Goal: Task Accomplishment & Management: Manage account settings

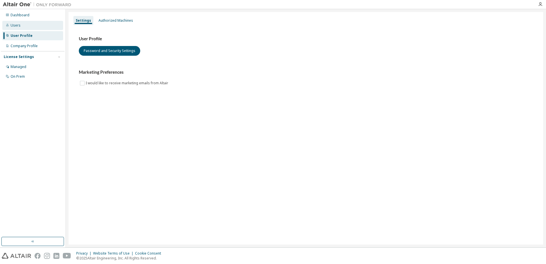
click at [22, 27] on div "Users" at bounding box center [32, 25] width 61 height 9
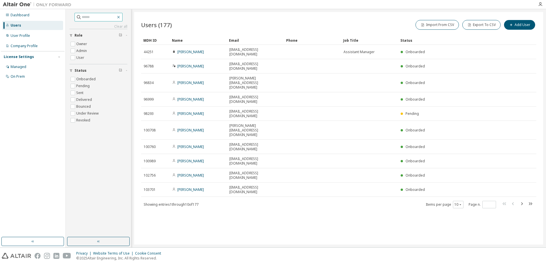
click at [121, 18] on icon "button" at bounding box center [118, 17] width 5 height 5
click at [121, 17] on icon "button" at bounding box center [118, 17] width 5 height 5
click at [120, 17] on icon "button" at bounding box center [118, 17] width 3 height 3
click at [121, 17] on icon "button" at bounding box center [118, 17] width 5 height 5
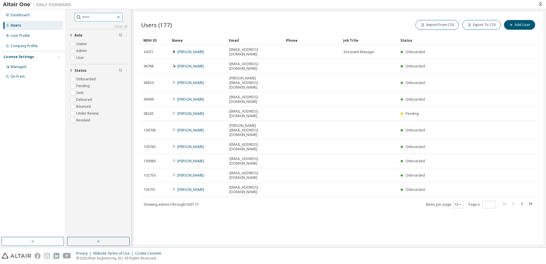
click at [121, 17] on icon "button" at bounding box center [118, 17] width 5 height 5
click at [110, 173] on div "Clear all Status Onboarded Pending Sent Delivered Bounced Under Review Revoked …" at bounding box center [99, 123] width 64 height 226
click at [100, 243] on icon "button" at bounding box center [98, 241] width 5 height 5
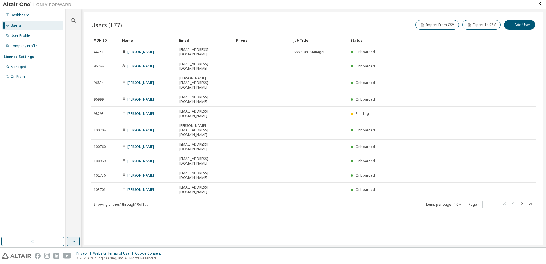
click at [190, 24] on div "Users (177) Import From CSV Export To CSV Add User" at bounding box center [313, 25] width 445 height 12
click at [73, 19] on icon "button" at bounding box center [73, 20] width 7 height 7
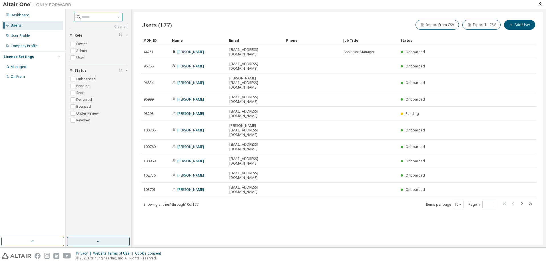
click at [82, 18] on input "text" at bounding box center [99, 17] width 34 height 6
type input "*"
type input "*********"
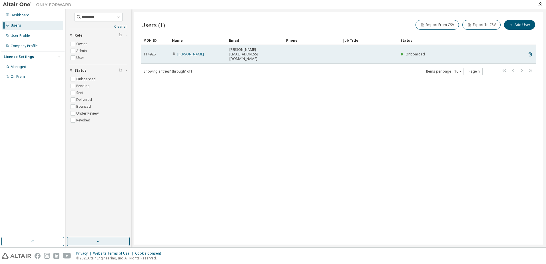
click at [188, 52] on link "Masatomo Uebayashi" at bounding box center [190, 54] width 27 height 5
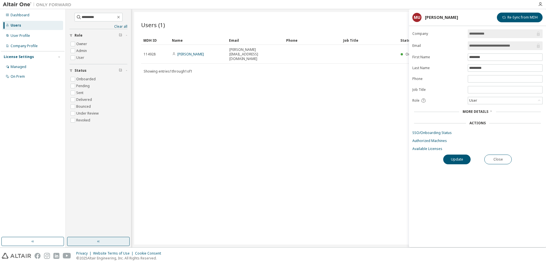
click at [489, 112] on icon at bounding box center [490, 110] width 3 height 3
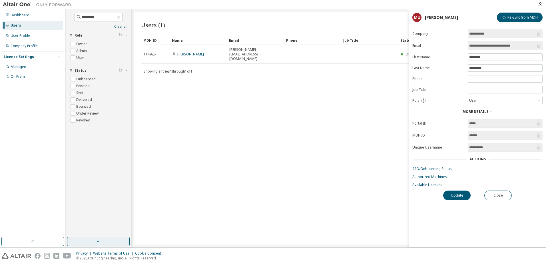
click at [287, 136] on div "Users (1) Import From CSV Export To CSV Add User Clear Load Save Save As Field …" at bounding box center [338, 128] width 409 height 232
click at [494, 193] on button "Close" at bounding box center [497, 195] width 27 height 10
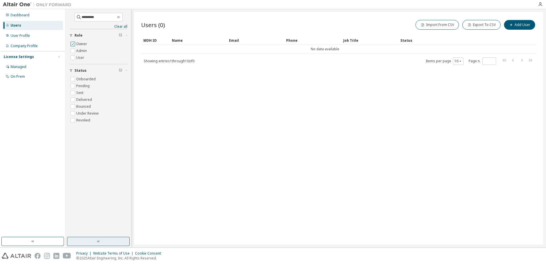
click at [82, 45] on label "Owner" at bounding box center [82, 44] width 12 height 7
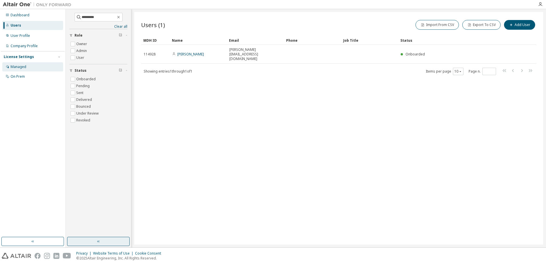
click at [25, 63] on div "Managed" at bounding box center [32, 66] width 61 height 9
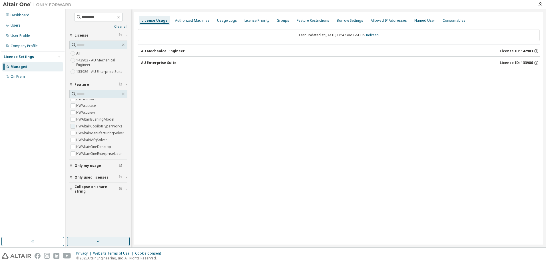
scroll to position [114, 0]
click at [284, 19] on div "Groups" at bounding box center [282, 20] width 17 height 9
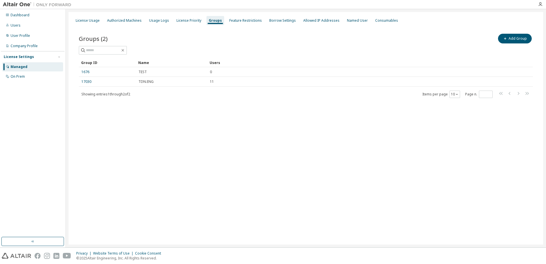
click at [0, 101] on html "Dashboard Users User Profile Company Profile License Settings Managed On Prem L…" at bounding box center [273, 132] width 546 height 264
click at [15, 25] on div "Users" at bounding box center [16, 25] width 10 height 5
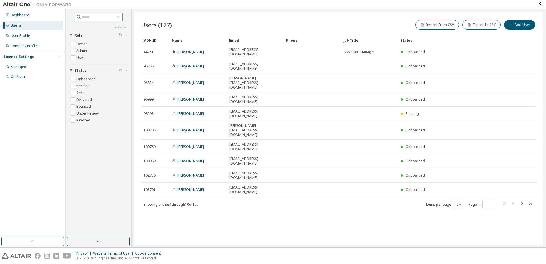
click at [82, 18] on input "text" at bounding box center [99, 17] width 34 height 6
type input "*********"
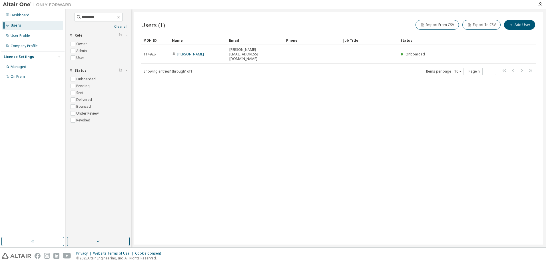
click at [503, 106] on div "Users (1) Import From CSV Export To CSV Add User Clear Load Save Save As Field …" at bounding box center [338, 128] width 409 height 232
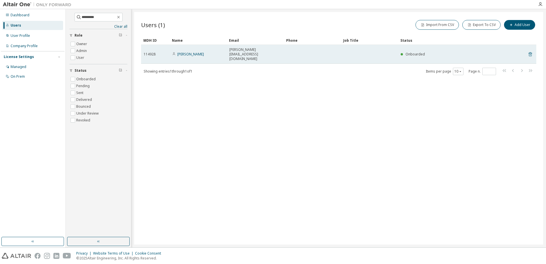
click at [530, 51] on icon at bounding box center [530, 54] width 5 height 7
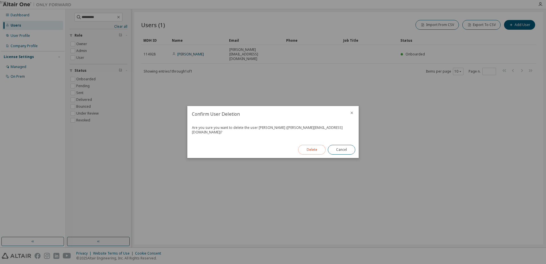
click at [308, 149] on button "Delete" at bounding box center [311, 150] width 27 height 10
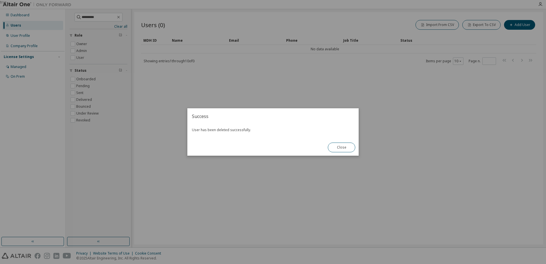
click at [344, 149] on button "Close" at bounding box center [341, 147] width 27 height 10
